Goal: Download file/media

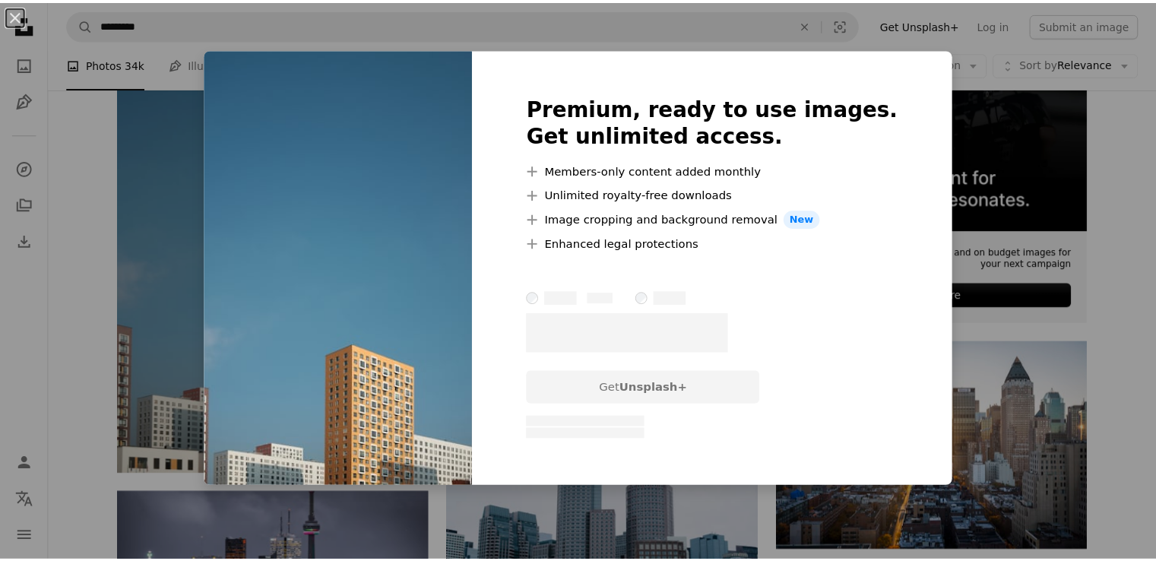
scroll to position [464, 0]
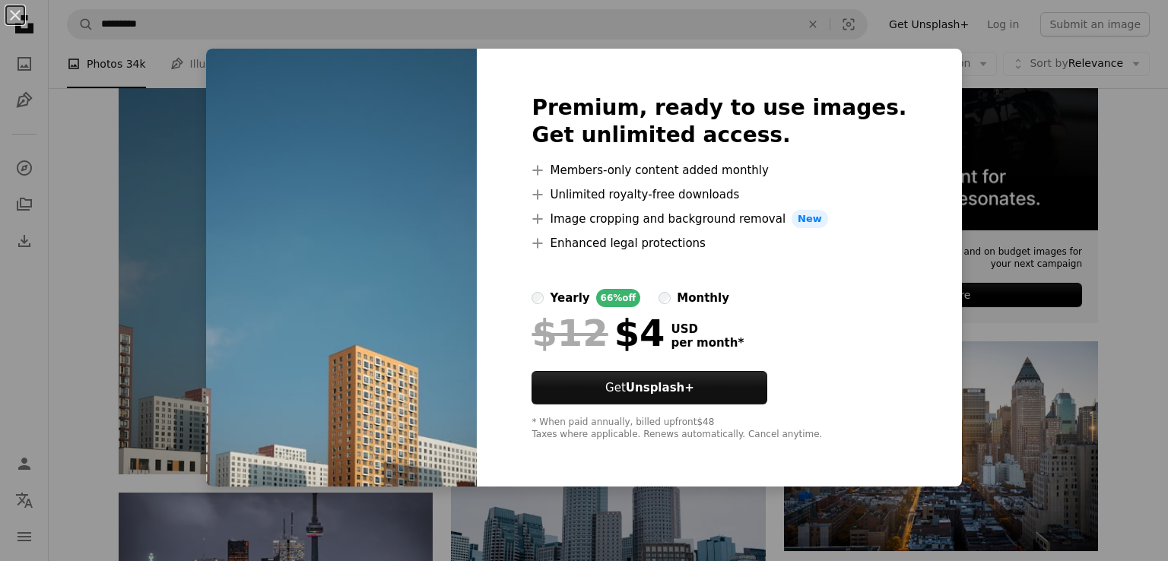
click at [961, 128] on div "An X shape Premium, ready to use images. Get unlimited access. A plus sign Memb…" at bounding box center [584, 280] width 1168 height 561
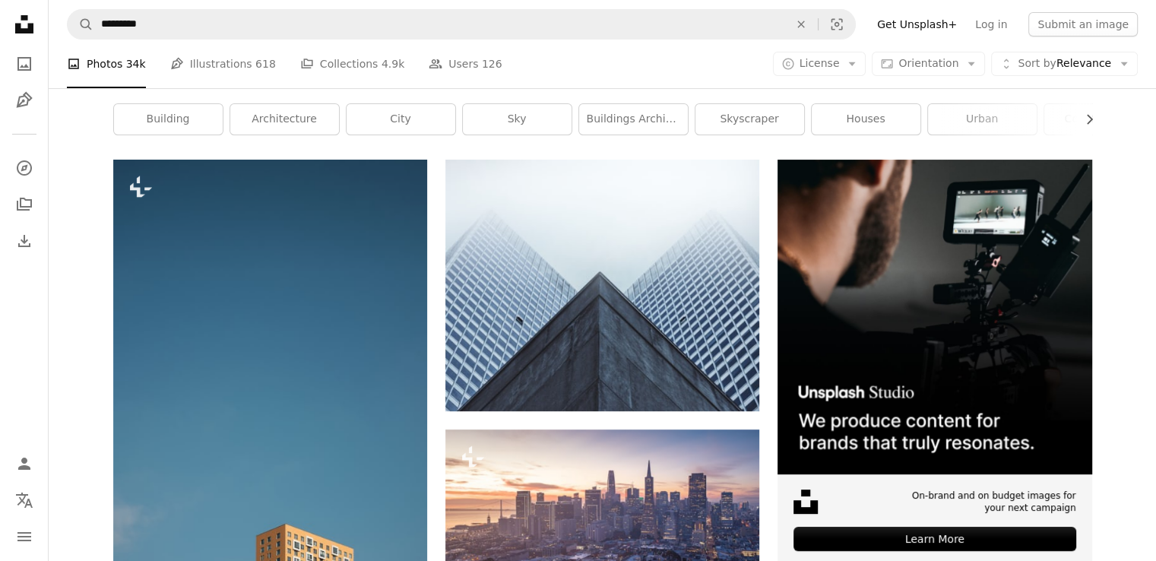
scroll to position [158, 0]
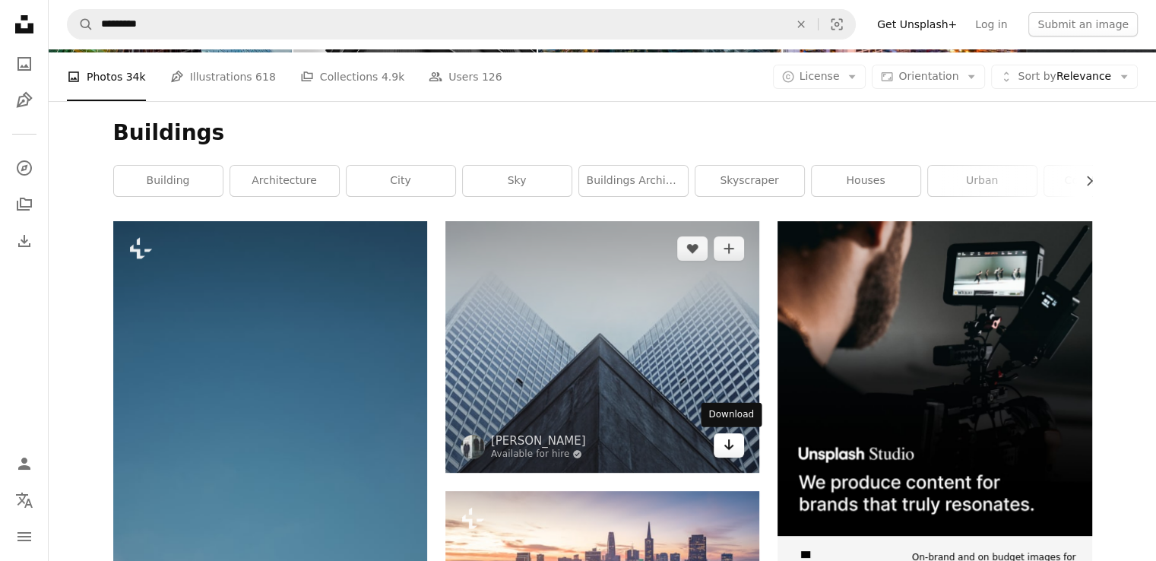
click at [724, 445] on icon "Arrow pointing down" at bounding box center [729, 445] width 12 height 18
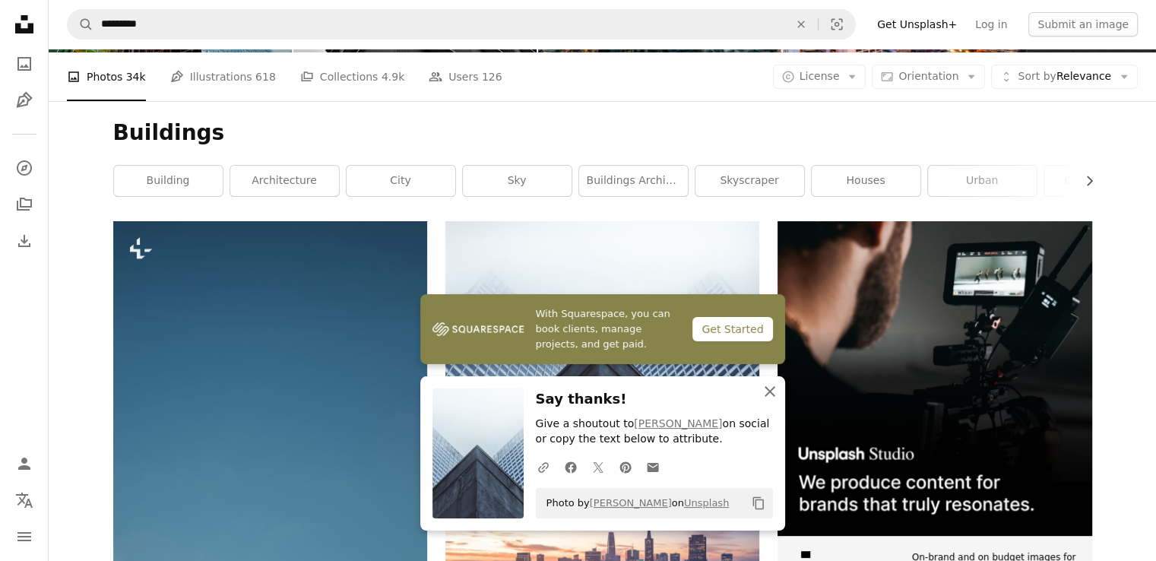
click at [774, 393] on icon "An X shape" at bounding box center [770, 391] width 18 height 18
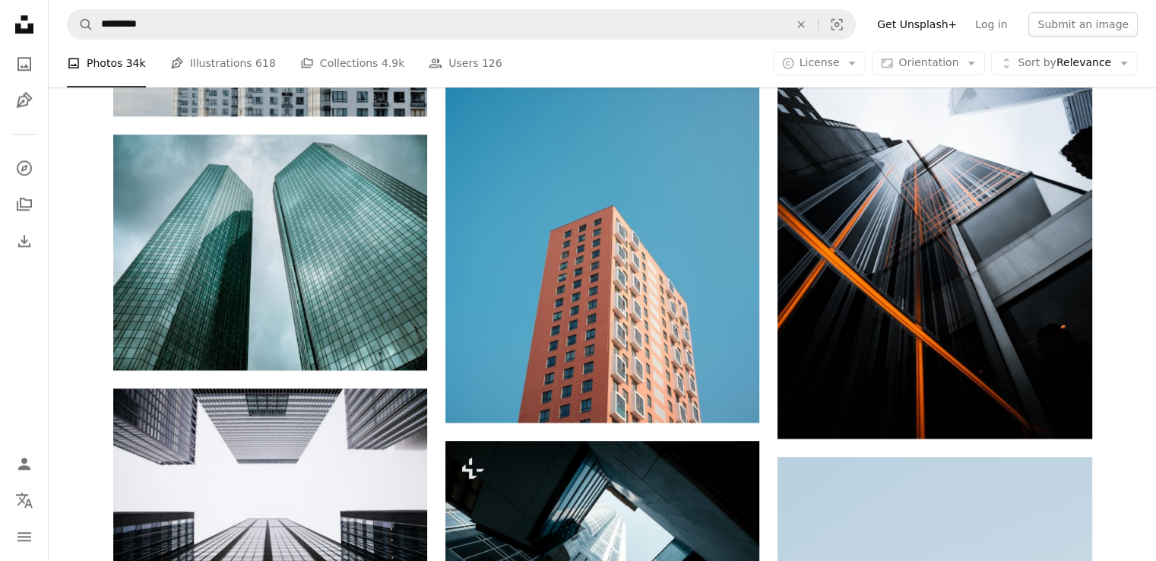
scroll to position [1726, 0]
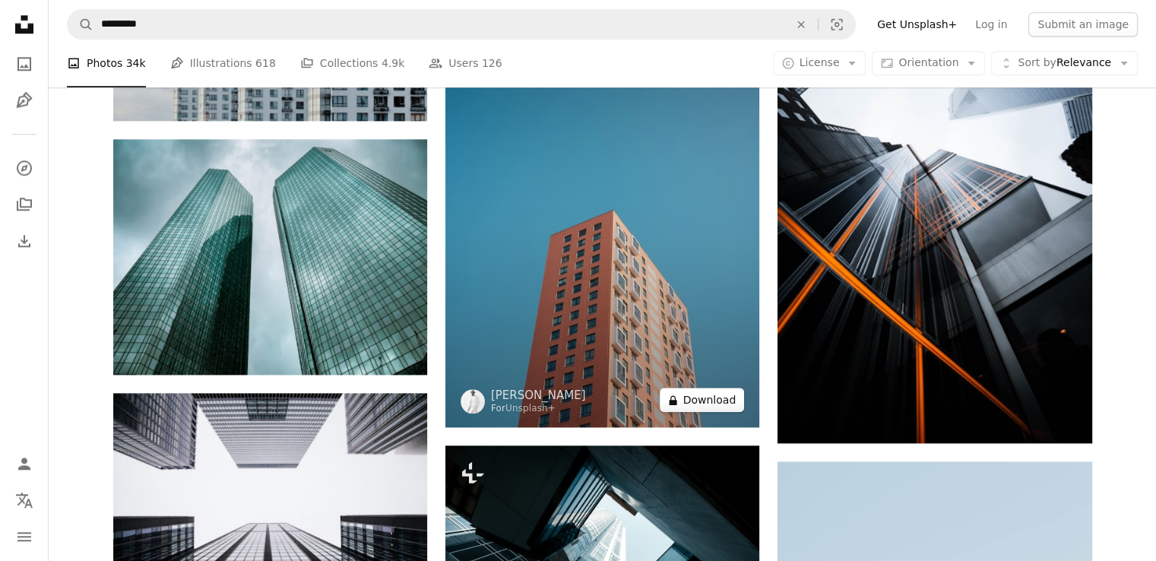
click at [706, 398] on button "A lock Download" at bounding box center [702, 400] width 85 height 24
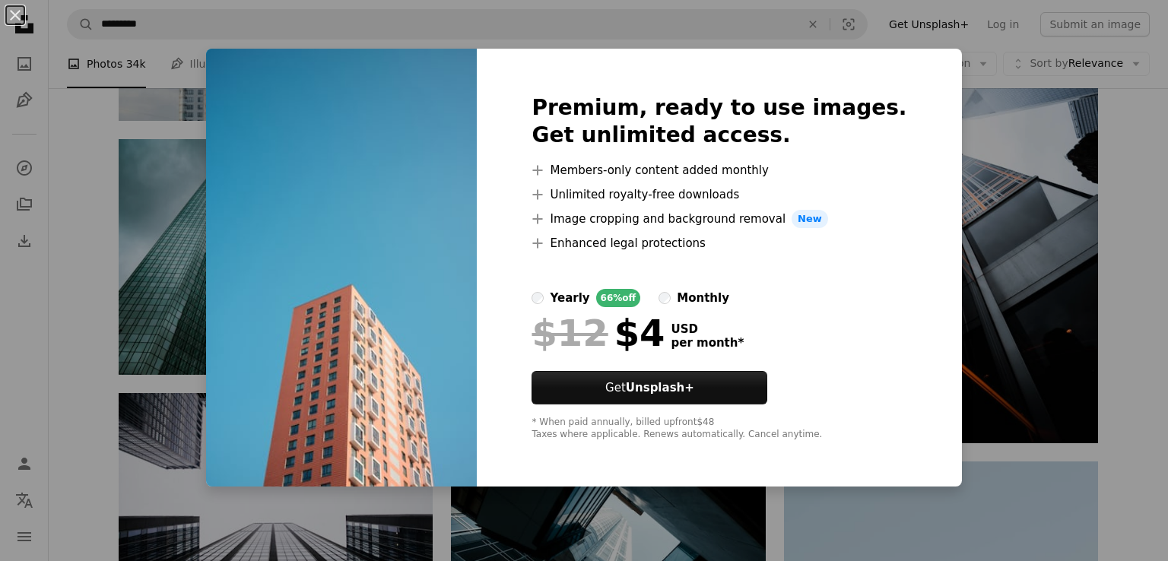
click at [985, 100] on div "An X shape Premium, ready to use images. Get unlimited access. A plus sign Memb…" at bounding box center [584, 280] width 1168 height 561
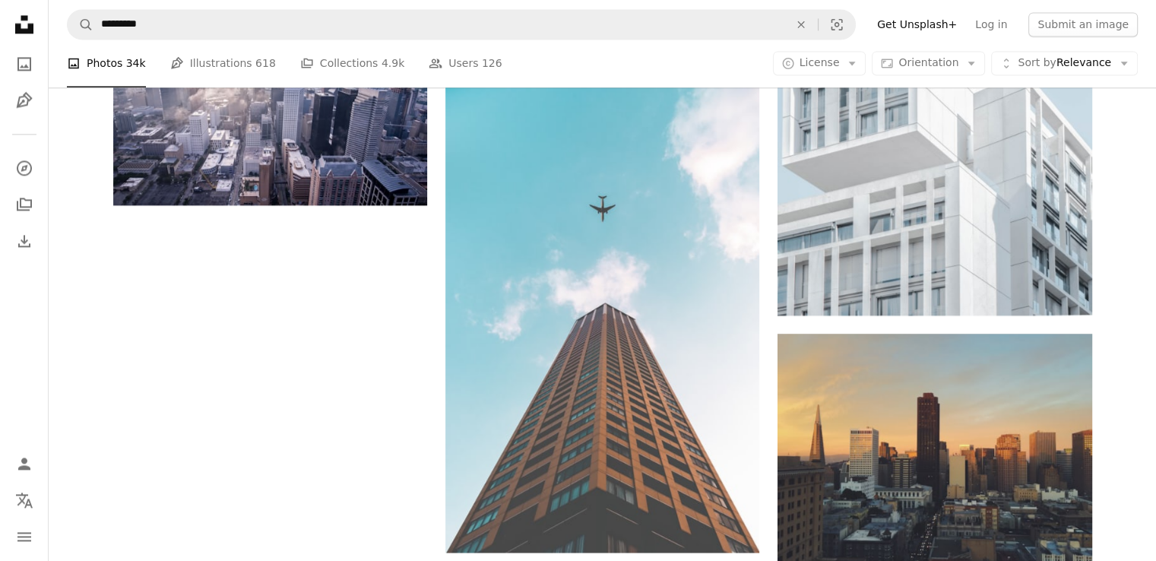
scroll to position [2339, 0]
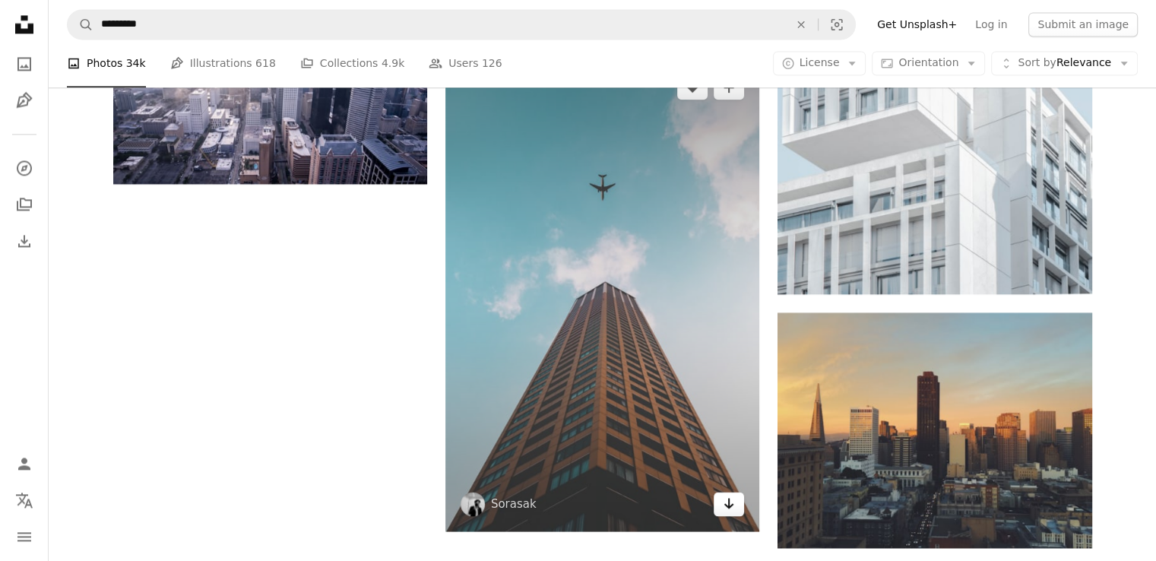
drag, startPoint x: 609, startPoint y: 392, endPoint x: 722, endPoint y: 500, distance: 156.5
click at [722, 500] on link "Arrow pointing down" at bounding box center [729, 504] width 30 height 24
